Goal: Task Accomplishment & Management: Use online tool/utility

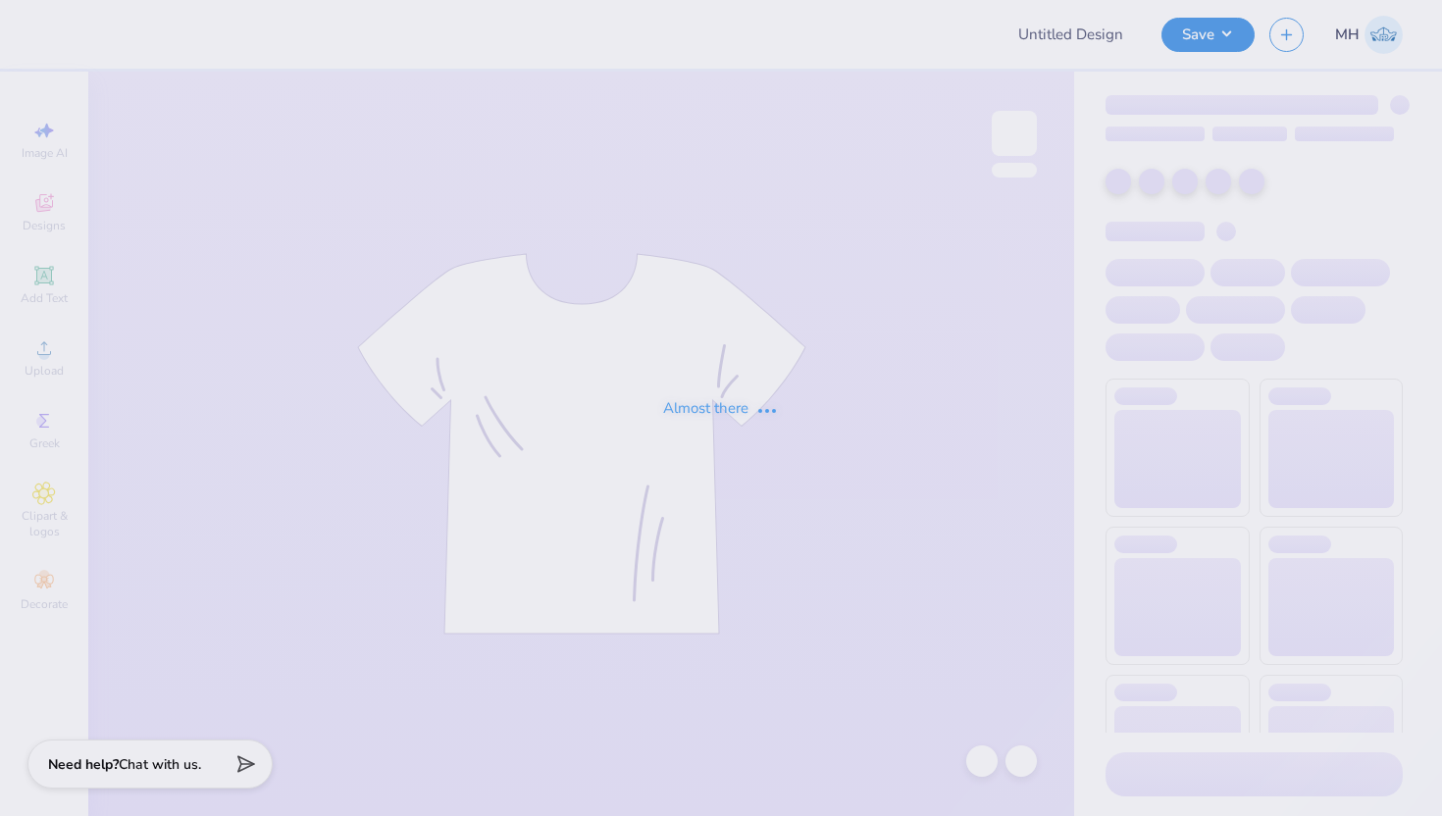
type input "Star Dance - merch"
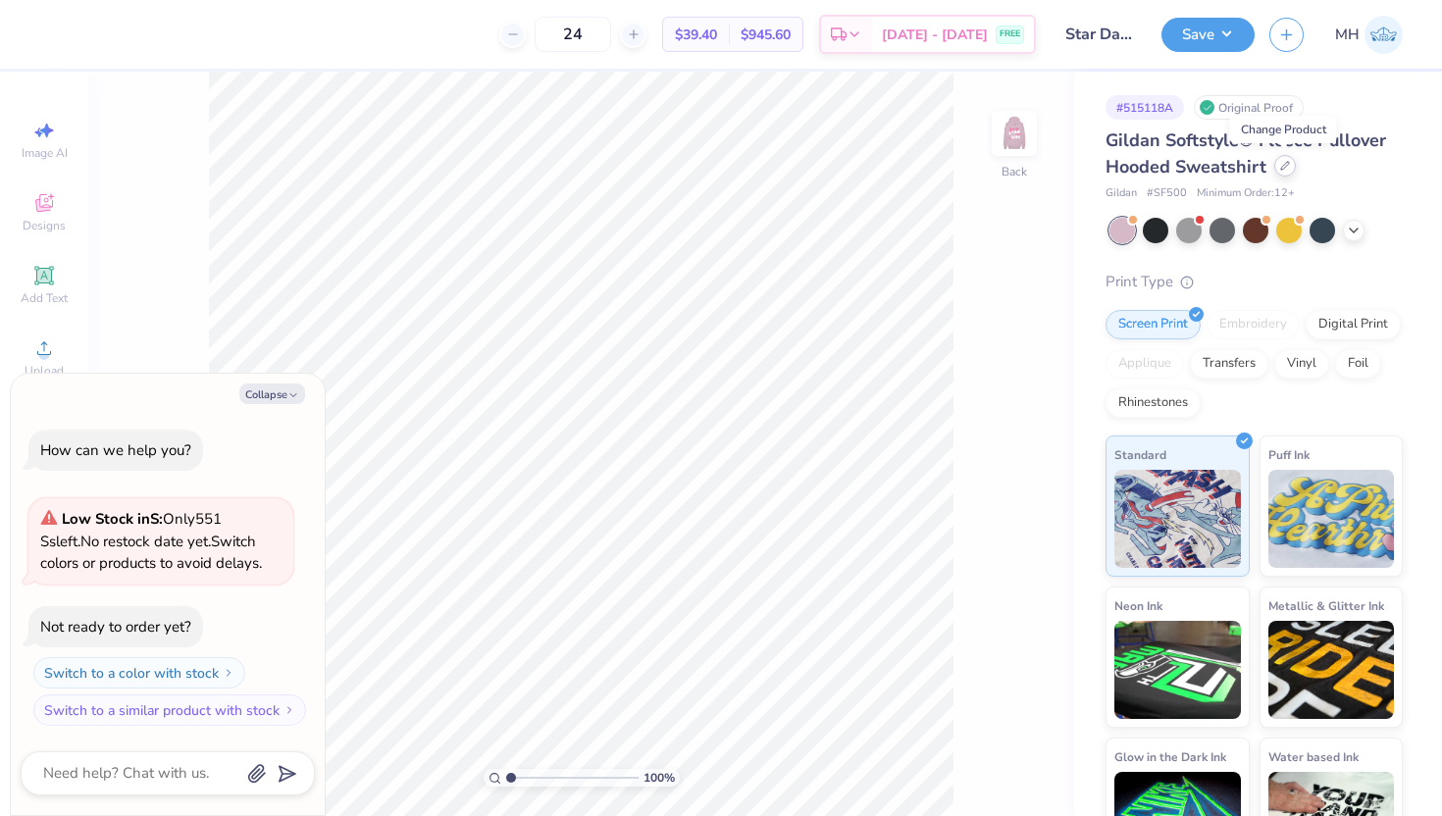
click at [1291, 170] on div at bounding box center [1285, 166] width 22 height 22
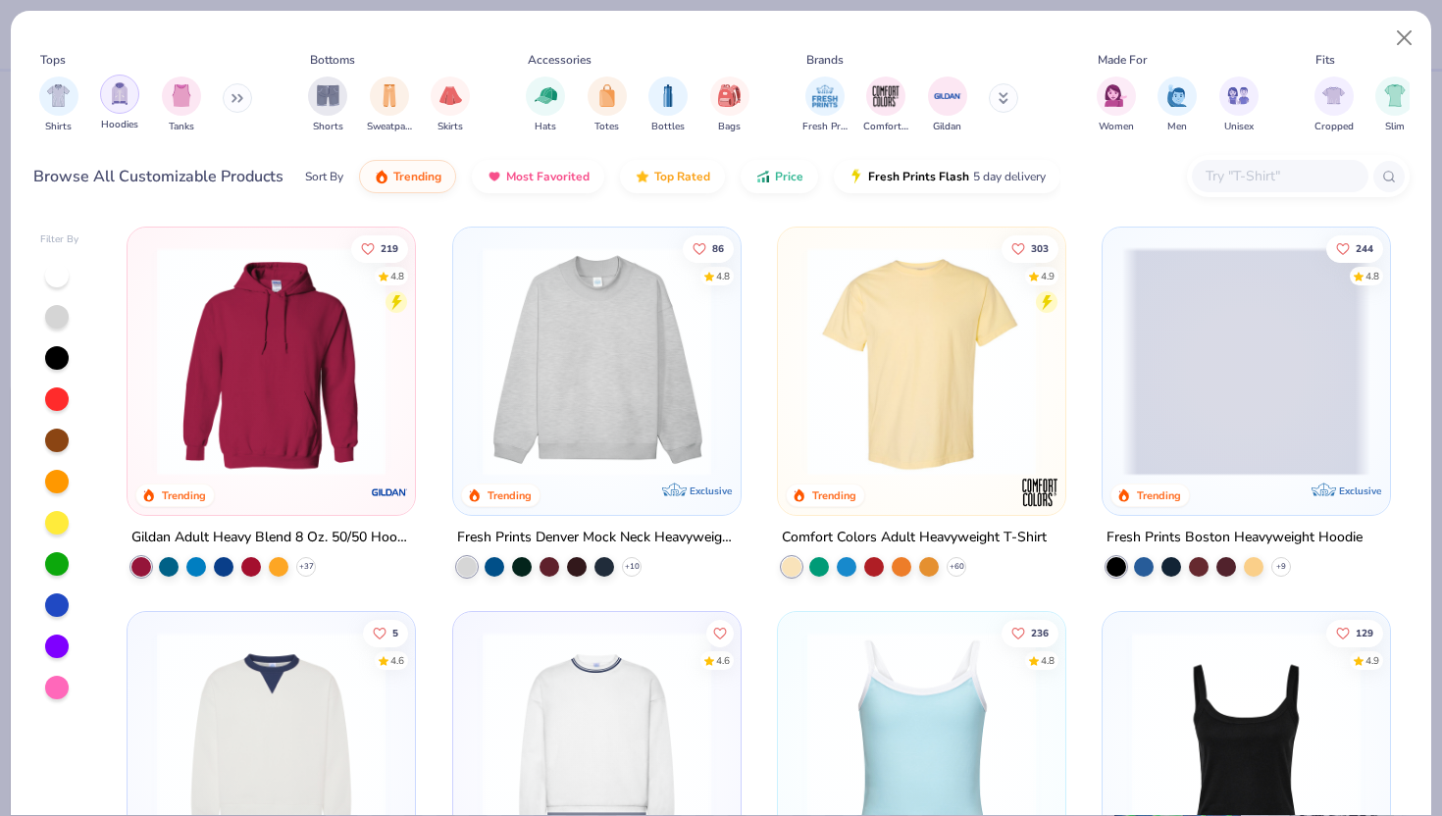
click at [108, 98] on div "filter for Hoodies" at bounding box center [119, 94] width 39 height 39
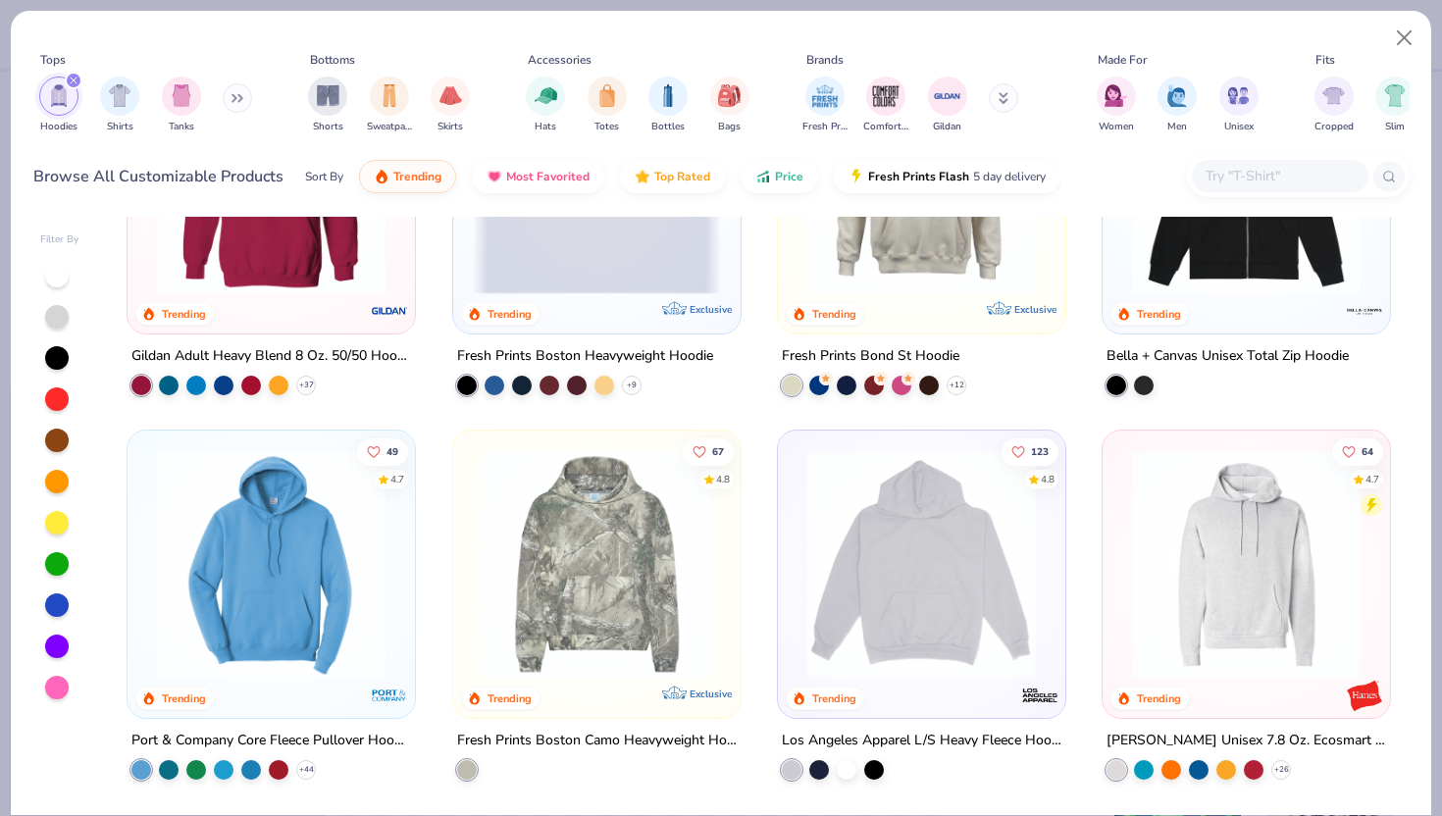
scroll to position [188, 0]
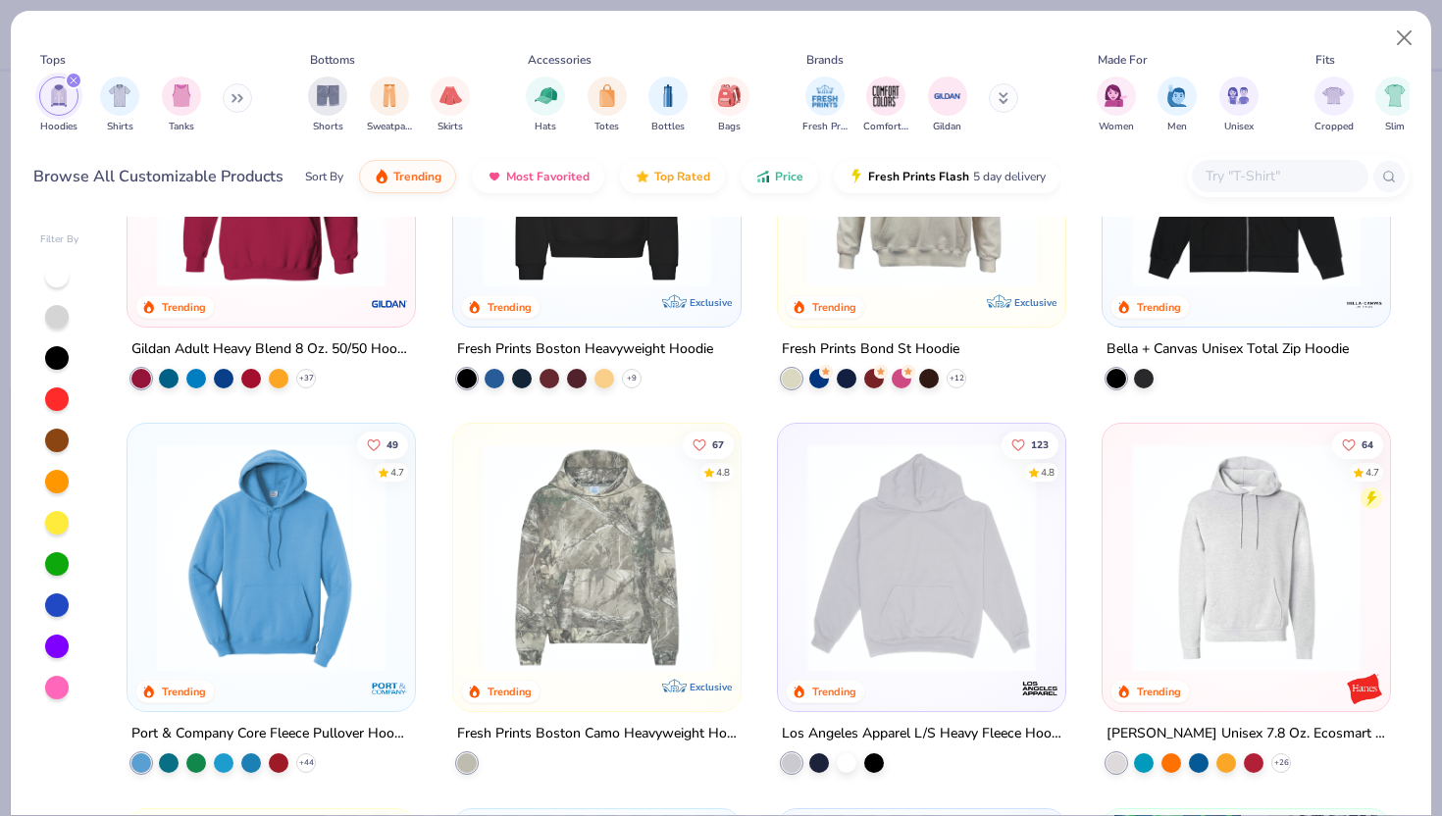
click at [577, 279] on img at bounding box center [597, 173] width 248 height 229
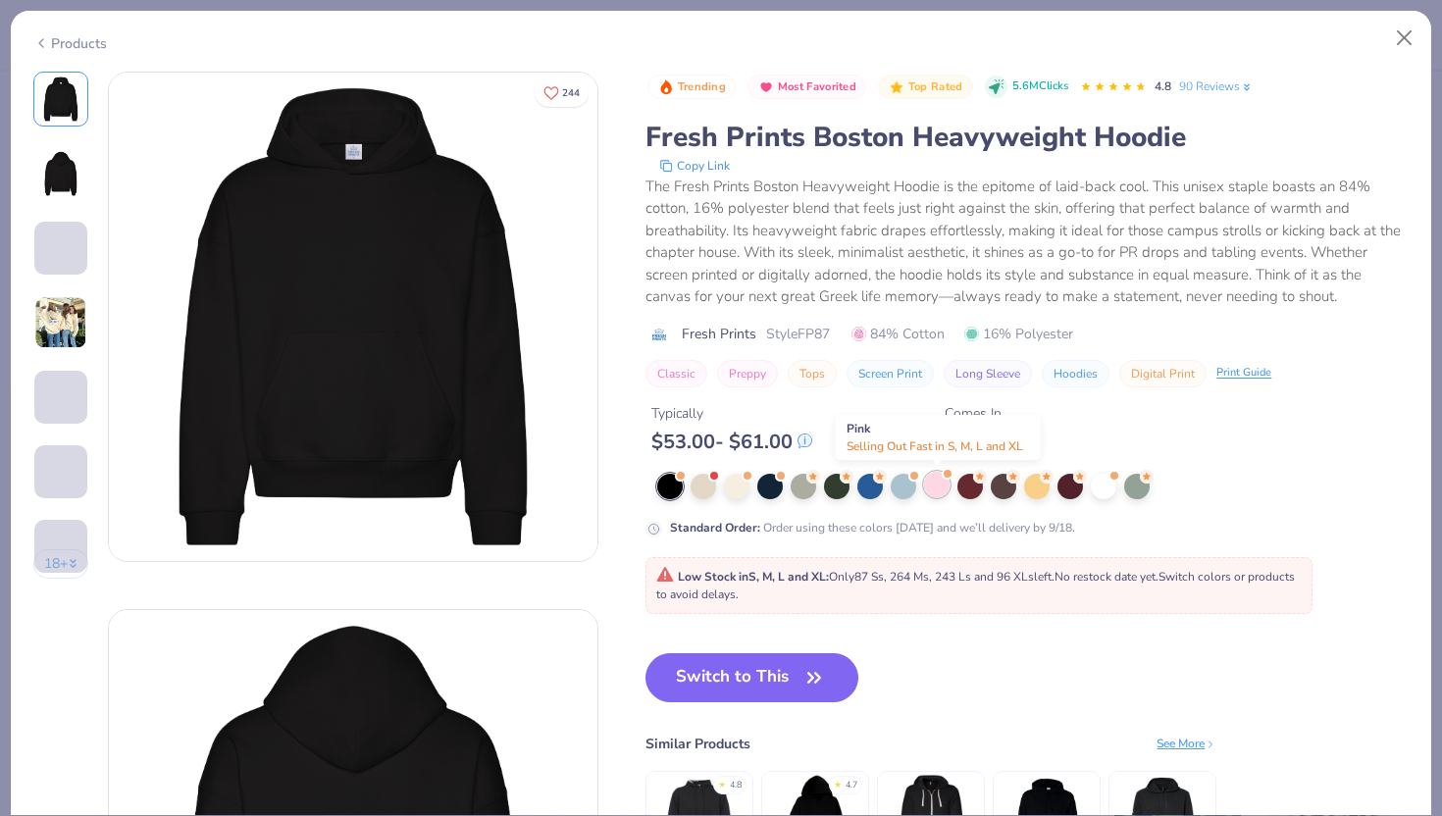
click at [936, 484] on div at bounding box center [936, 484] width 25 height 25
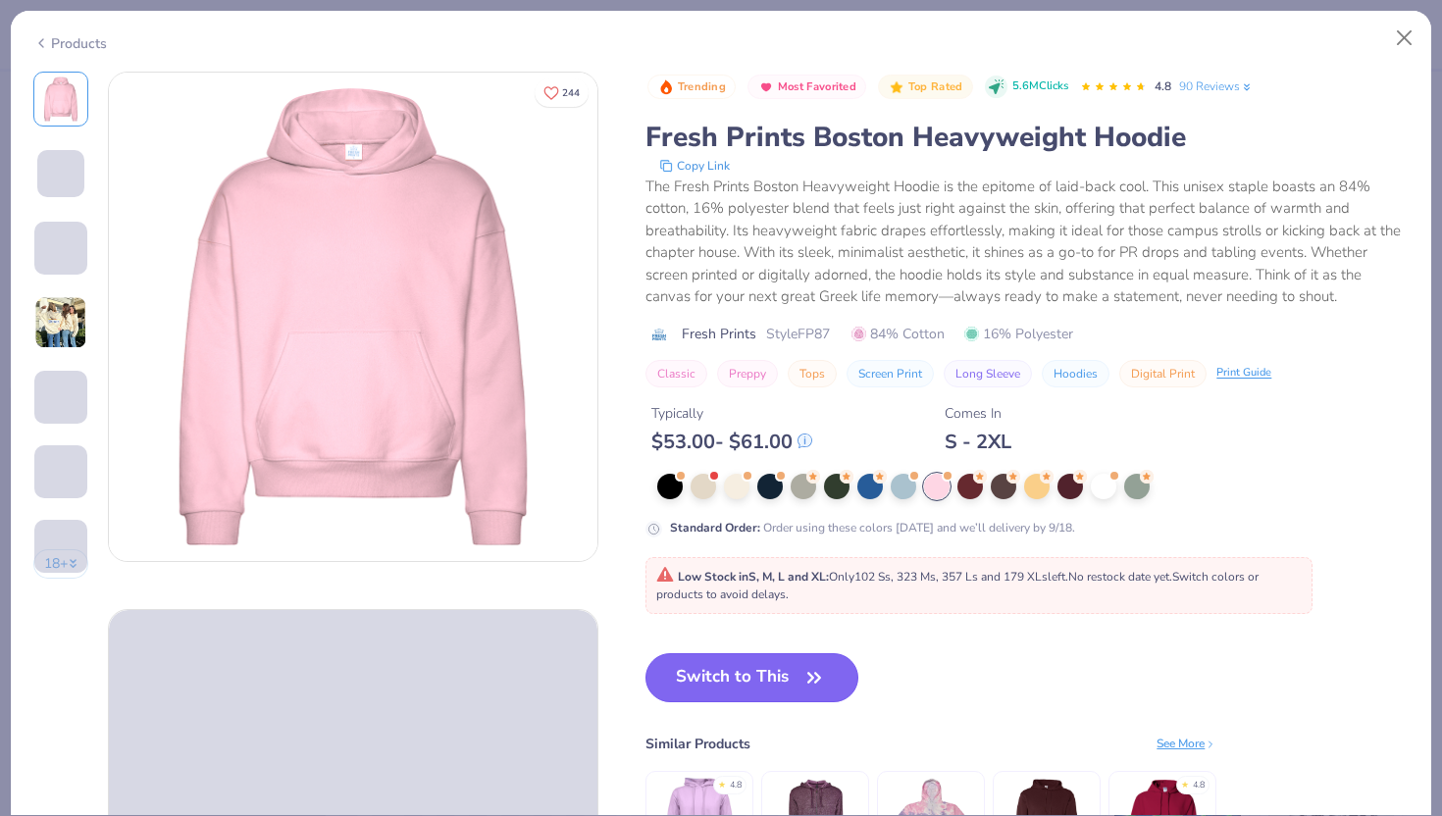
click at [728, 662] on button "Switch to This" at bounding box center [751, 677] width 213 height 49
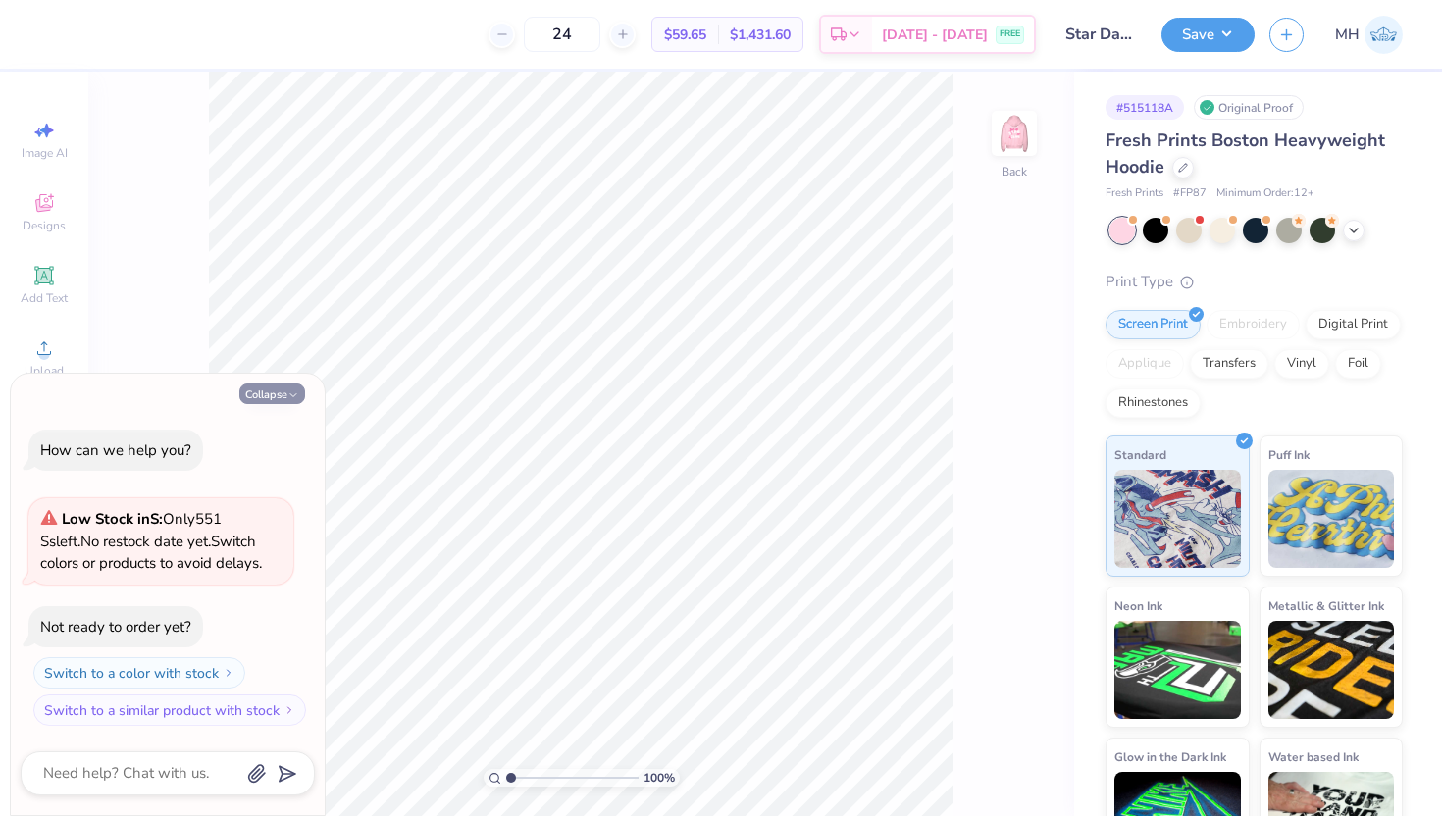
click at [292, 390] on icon "button" at bounding box center [293, 395] width 12 height 12
type textarea "x"
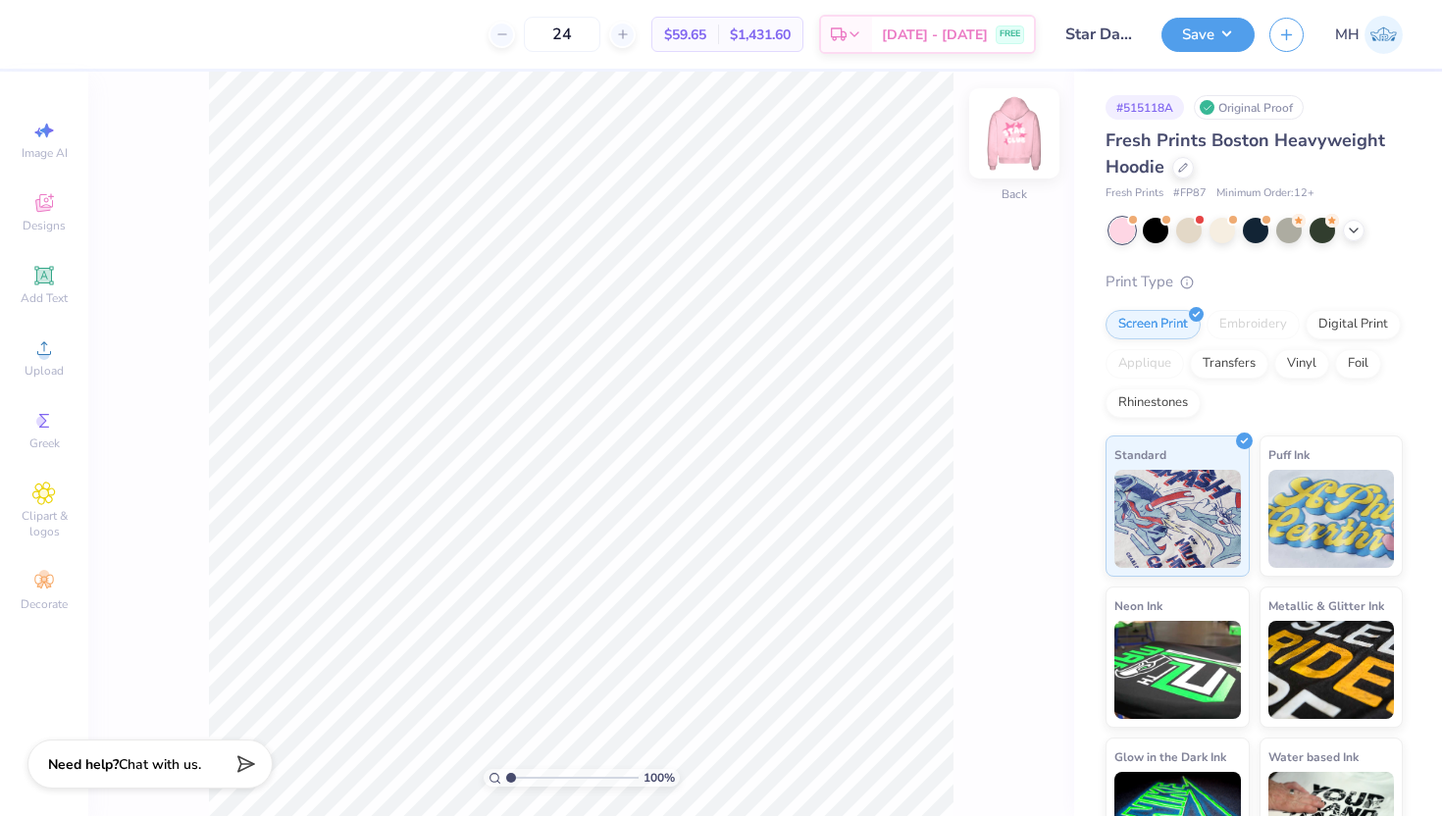
click at [1014, 122] on img at bounding box center [1014, 133] width 78 height 78
click at [1179, 45] on button "Save" at bounding box center [1207, 32] width 93 height 34
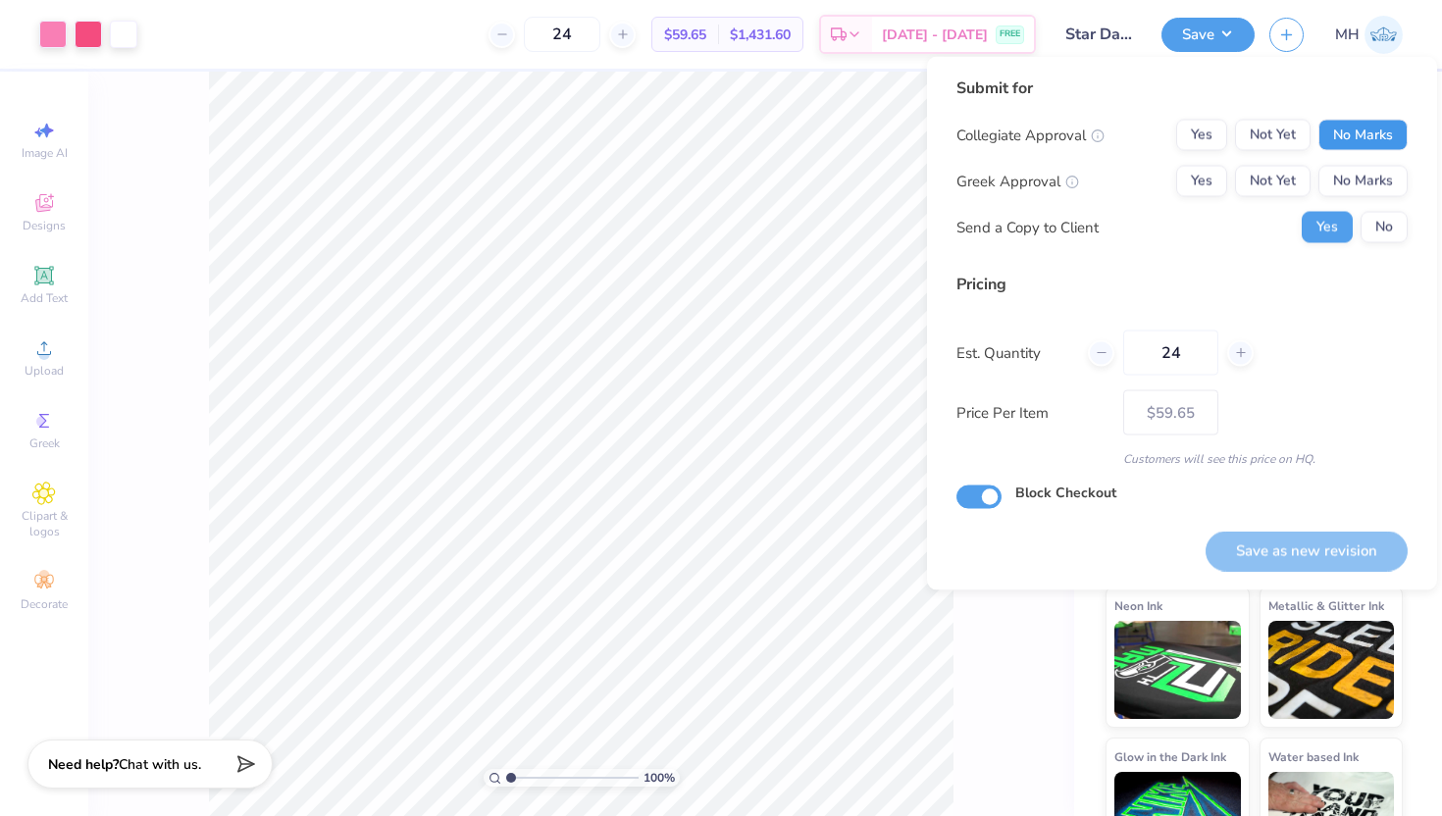
click at [1333, 147] on button "No Marks" at bounding box center [1362, 135] width 89 height 31
click at [1343, 182] on button "No Marks" at bounding box center [1362, 181] width 89 height 31
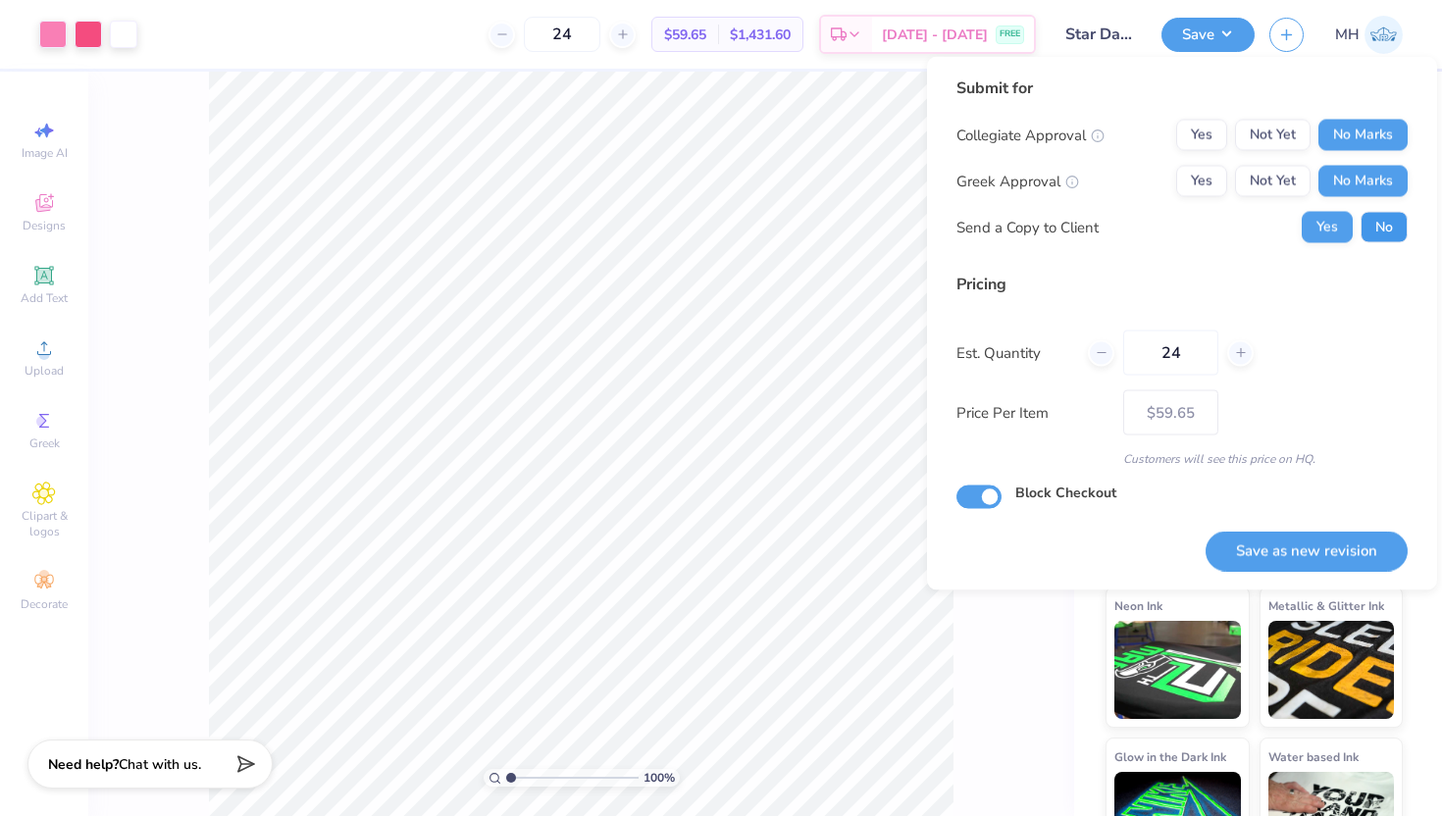
click at [1393, 232] on button "No" at bounding box center [1383, 227] width 47 height 31
click at [1319, 553] on button "Save as new revision" at bounding box center [1306, 551] width 202 height 40
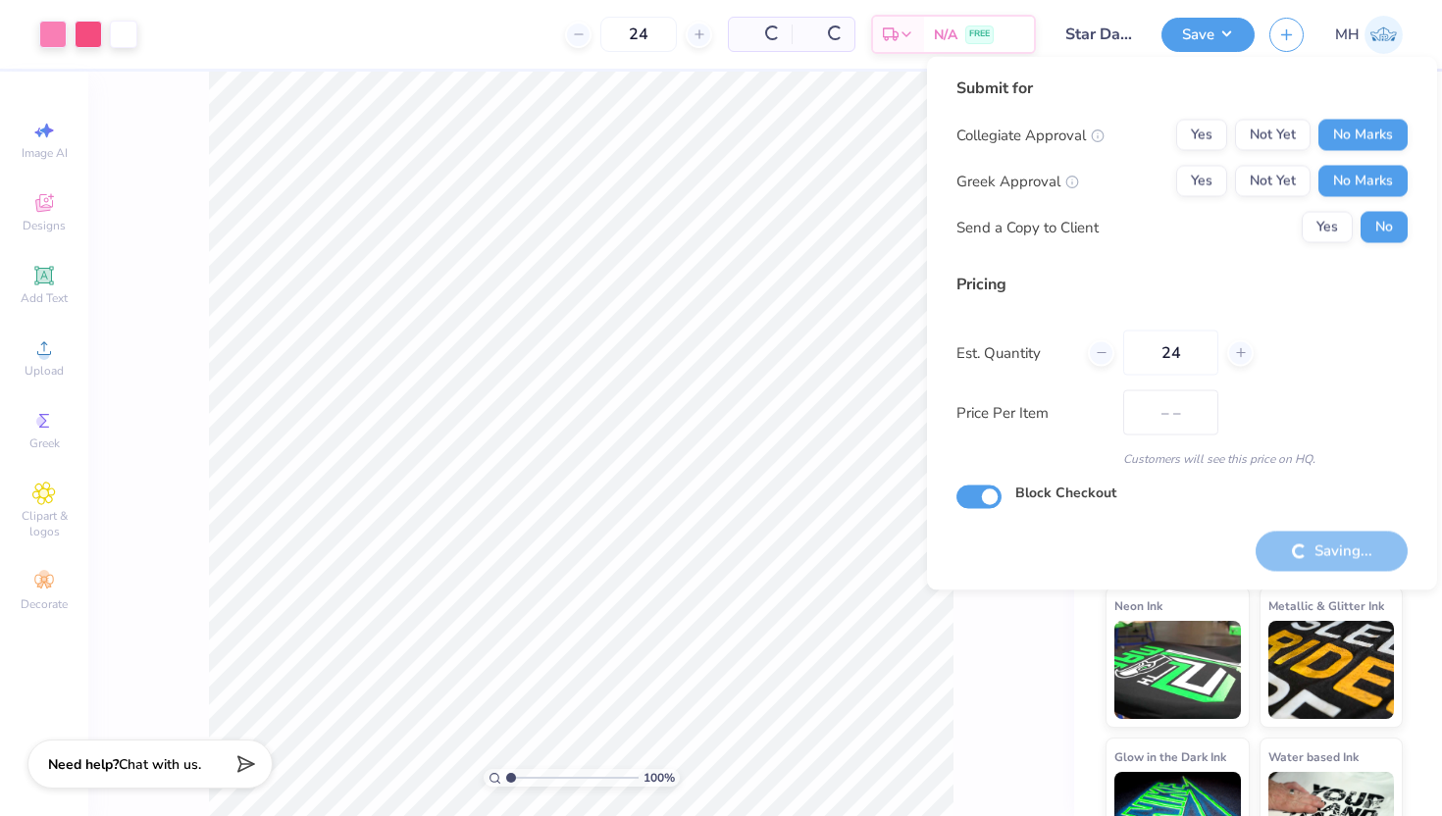
type input "$59.65"
